Goal: Check status: Check status

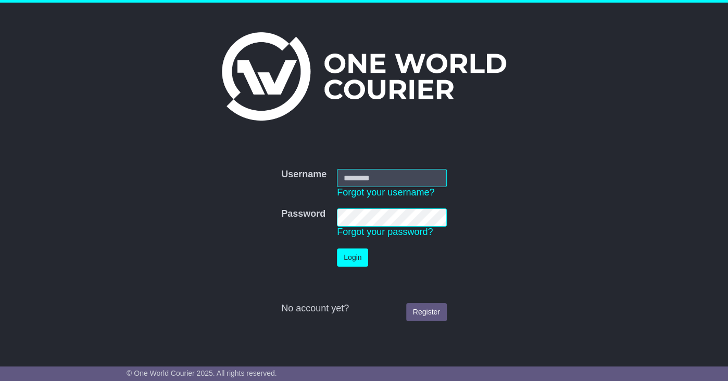
type input "**********"
click at [339, 253] on button "Login" at bounding box center [352, 258] width 31 height 18
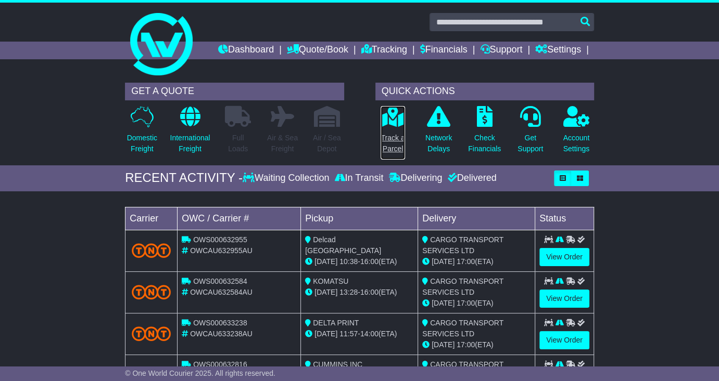
drag, startPoint x: 393, startPoint y: 129, endPoint x: 385, endPoint y: 131, distance: 8.7
click at [394, 129] on link "Track a Parcel" at bounding box center [392, 133] width 25 height 55
